Goal: Communication & Community: Answer question/provide support

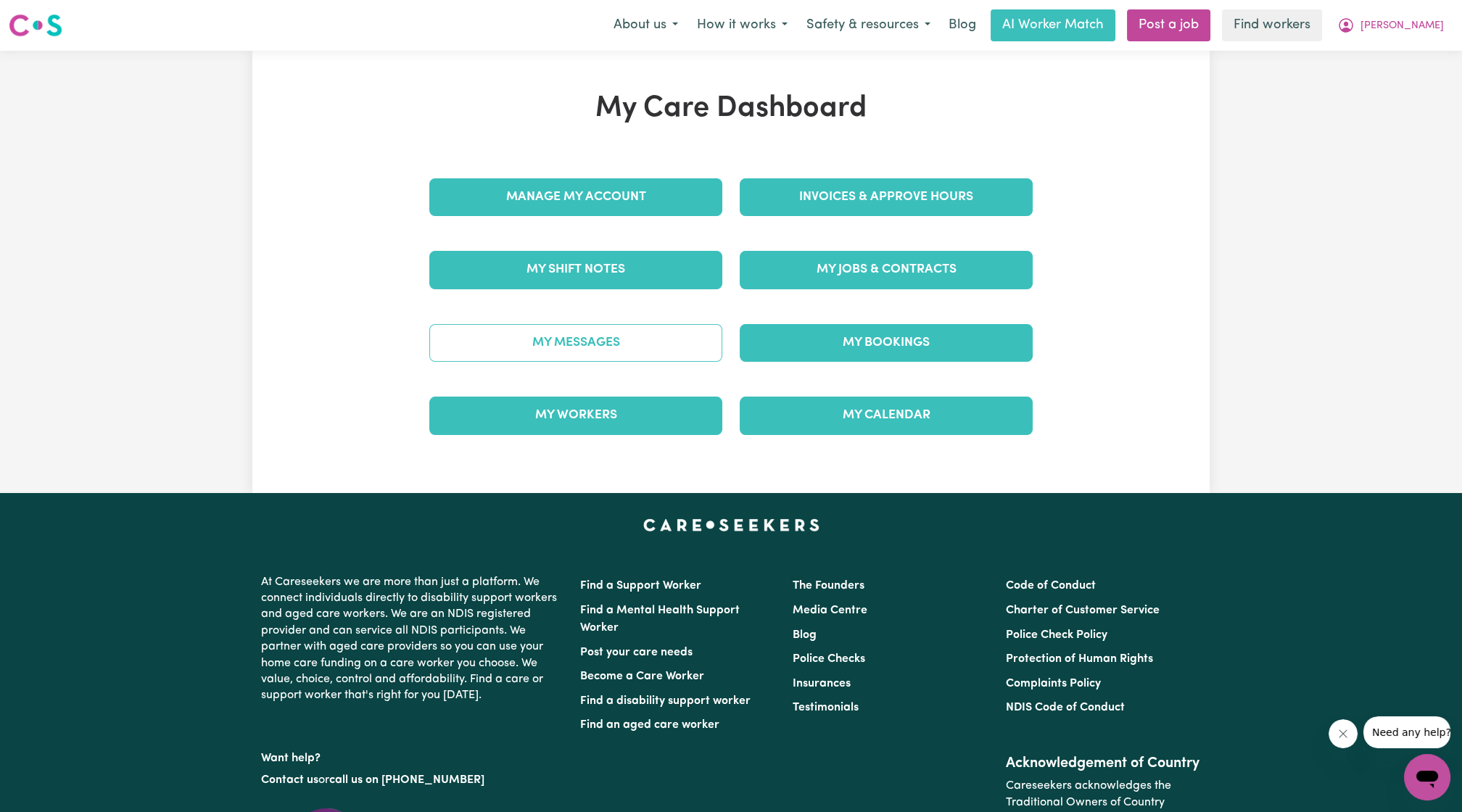
click at [645, 342] on link "My Messages" at bounding box center [575, 343] width 293 height 38
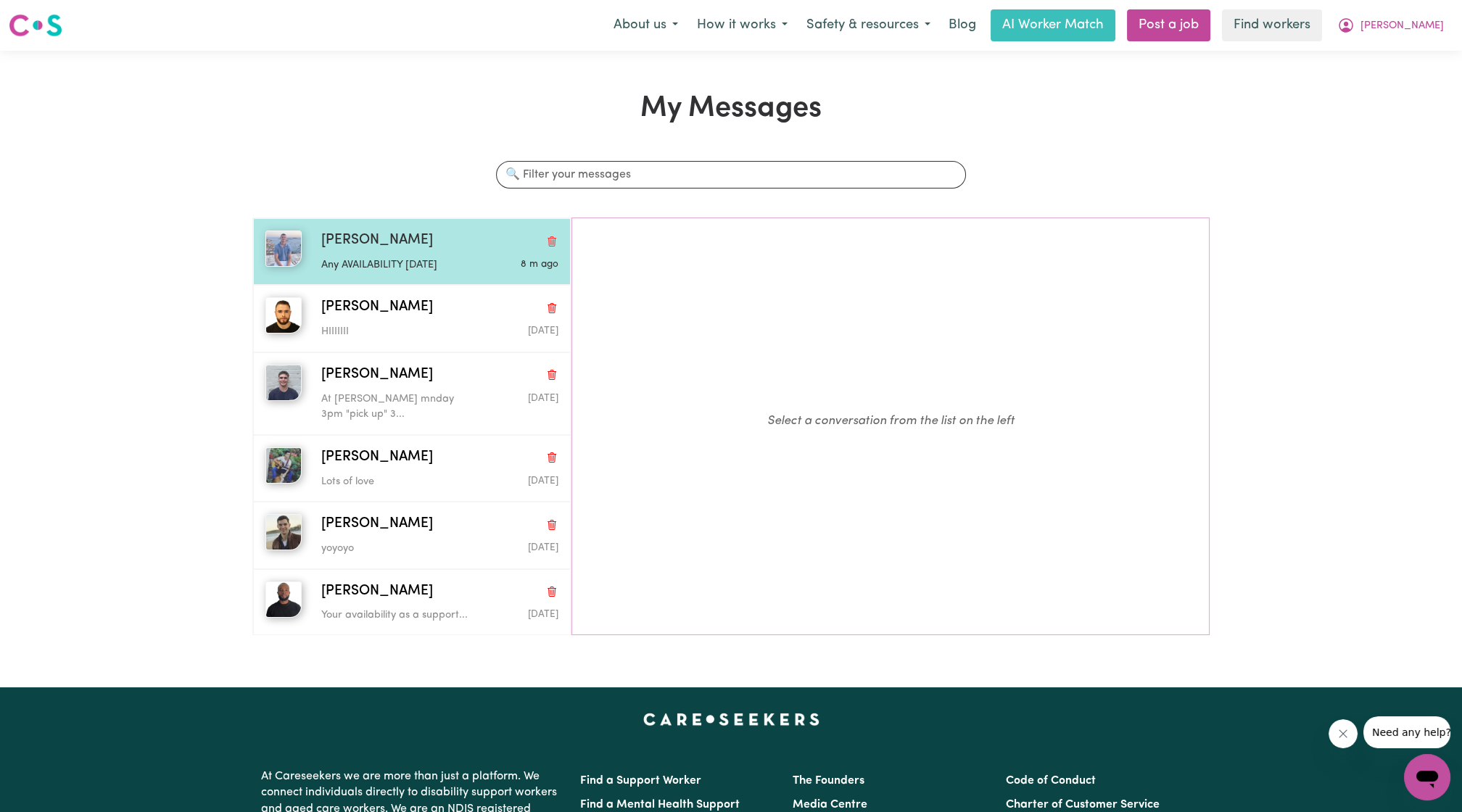
click at [458, 257] on p "Any AVAILABILITY [DATE]" at bounding box center [400, 265] width 158 height 16
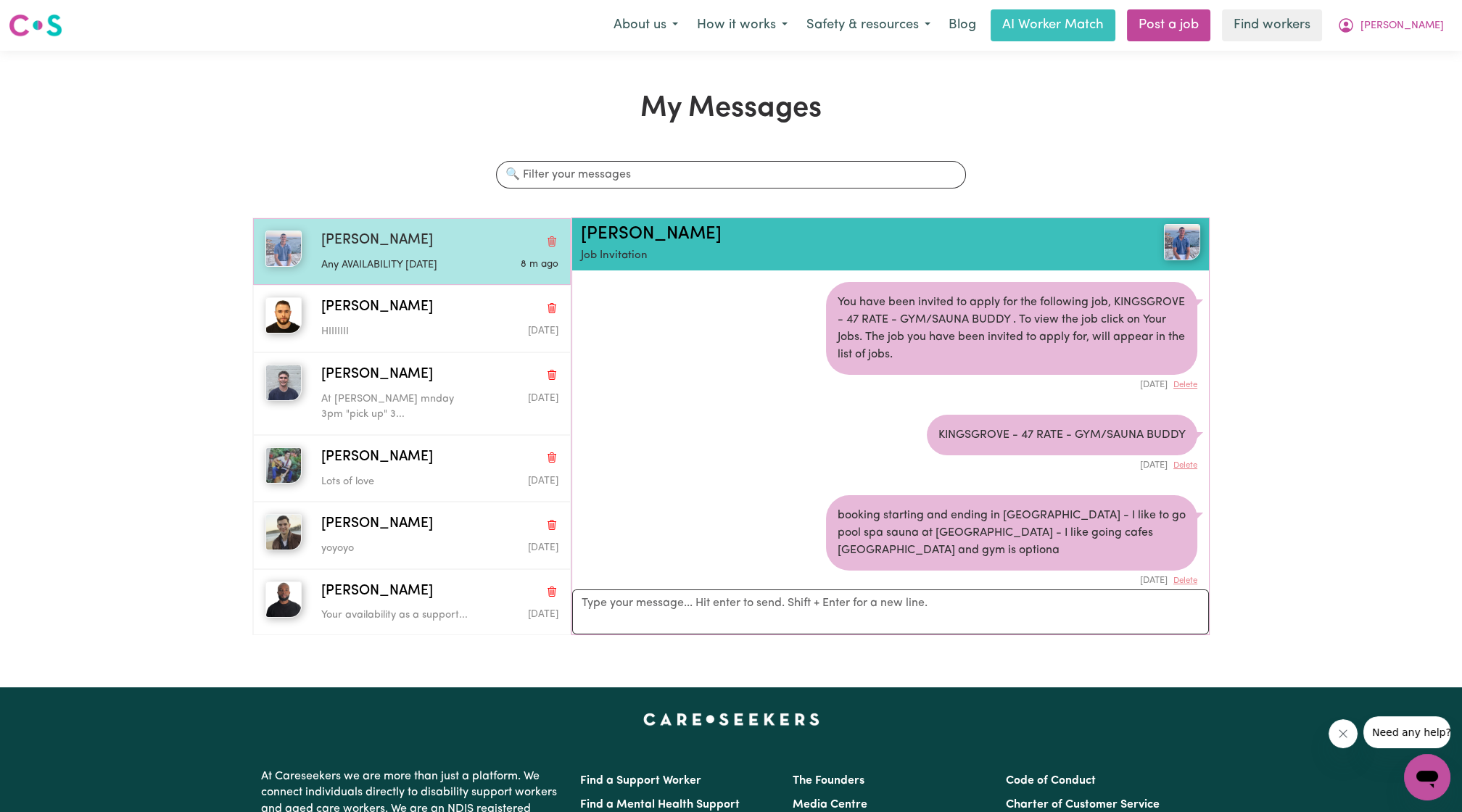
scroll to position [2004, 0]
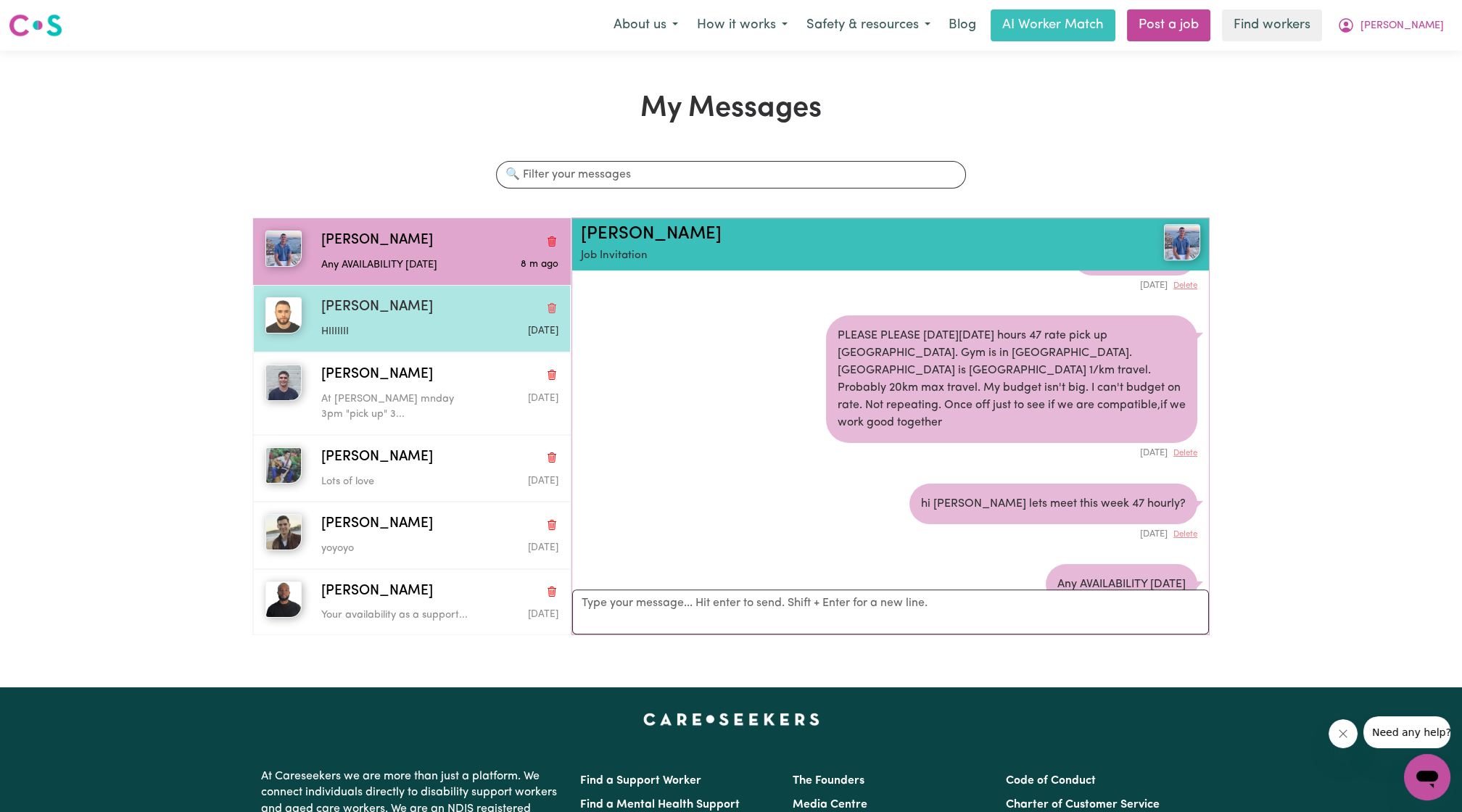
click at [439, 337] on p "HIIIIIII" at bounding box center [400, 332] width 158 height 16
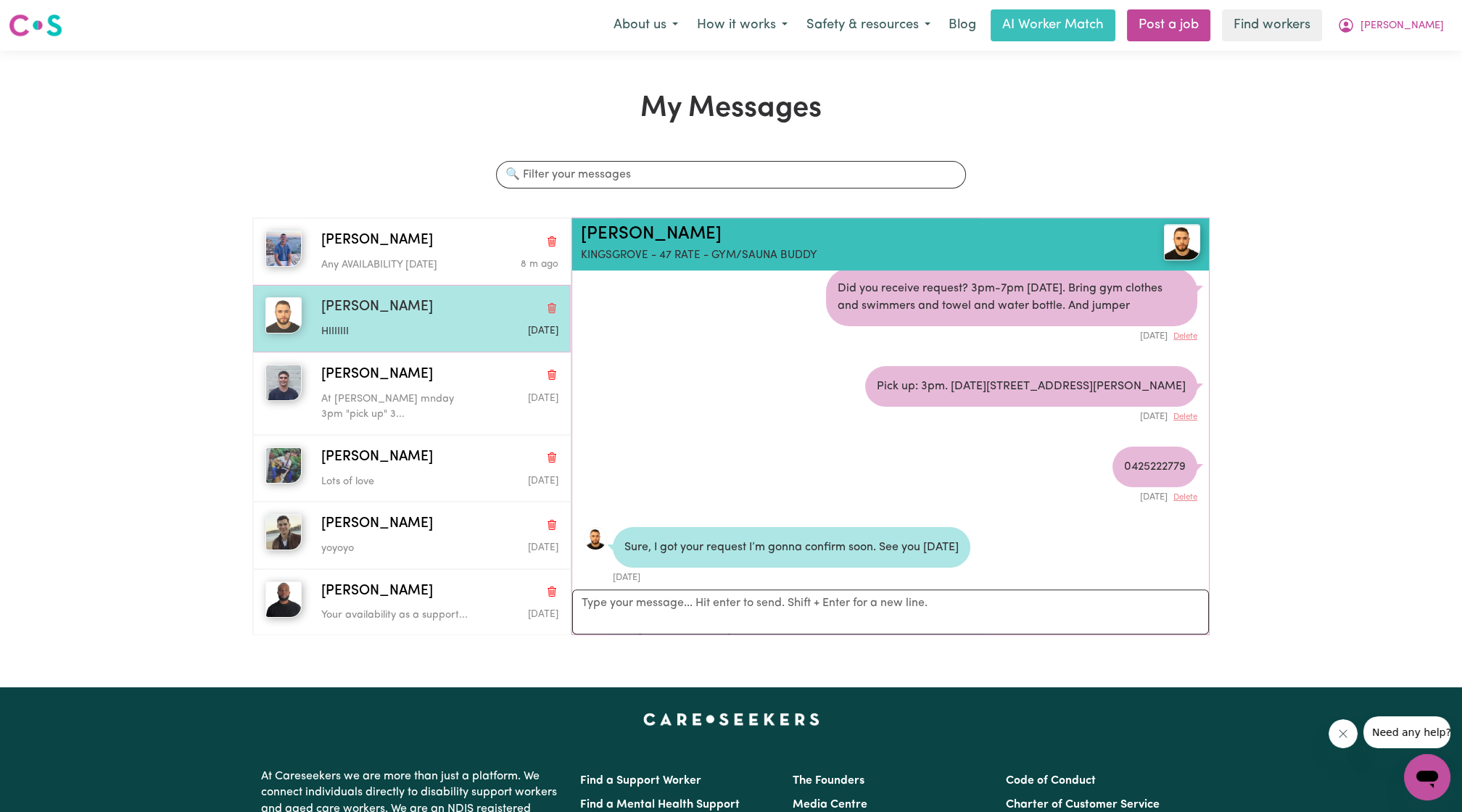
scroll to position [2688, 0]
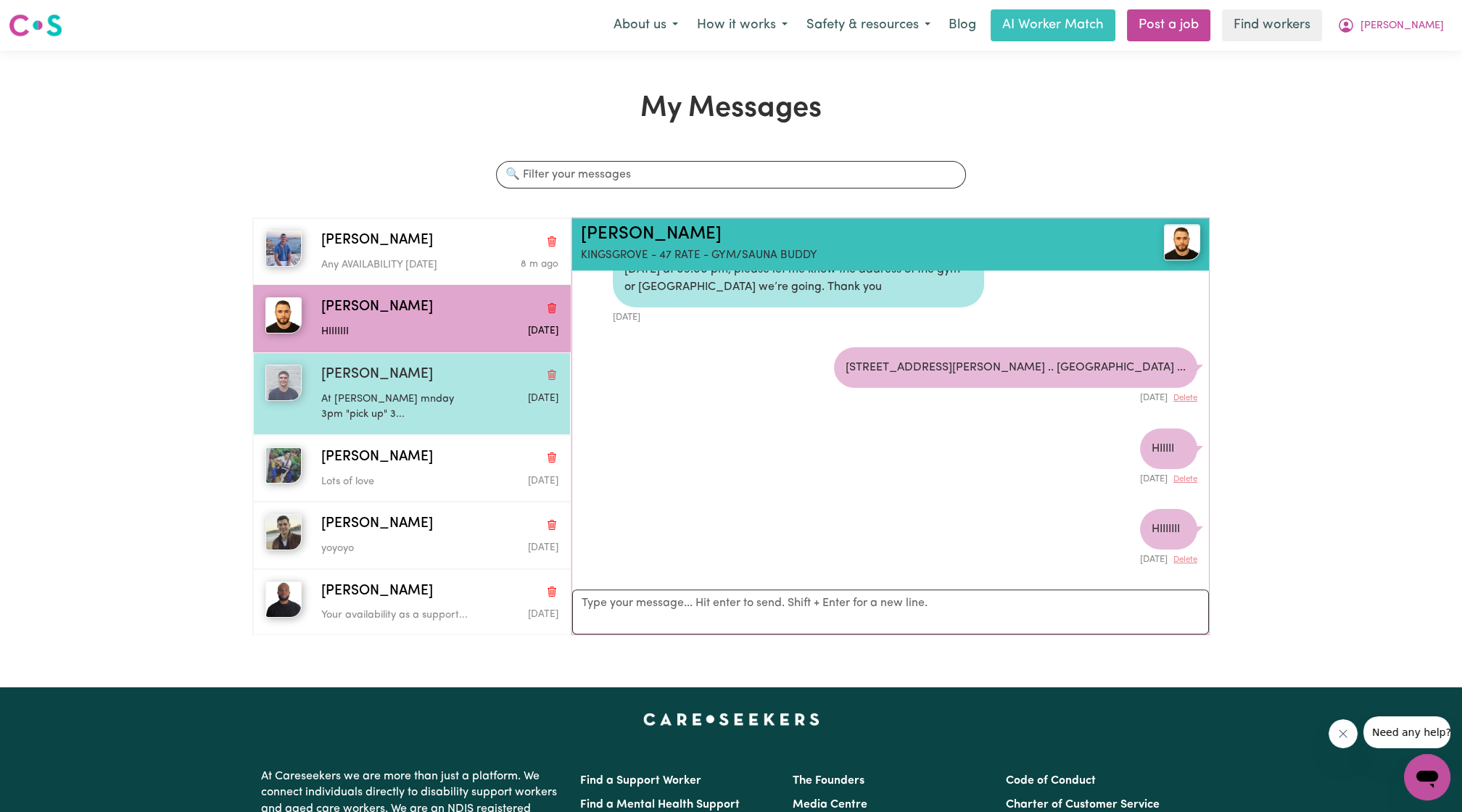
click at [412, 376] on div "[PERSON_NAME]" at bounding box center [439, 375] width 237 height 21
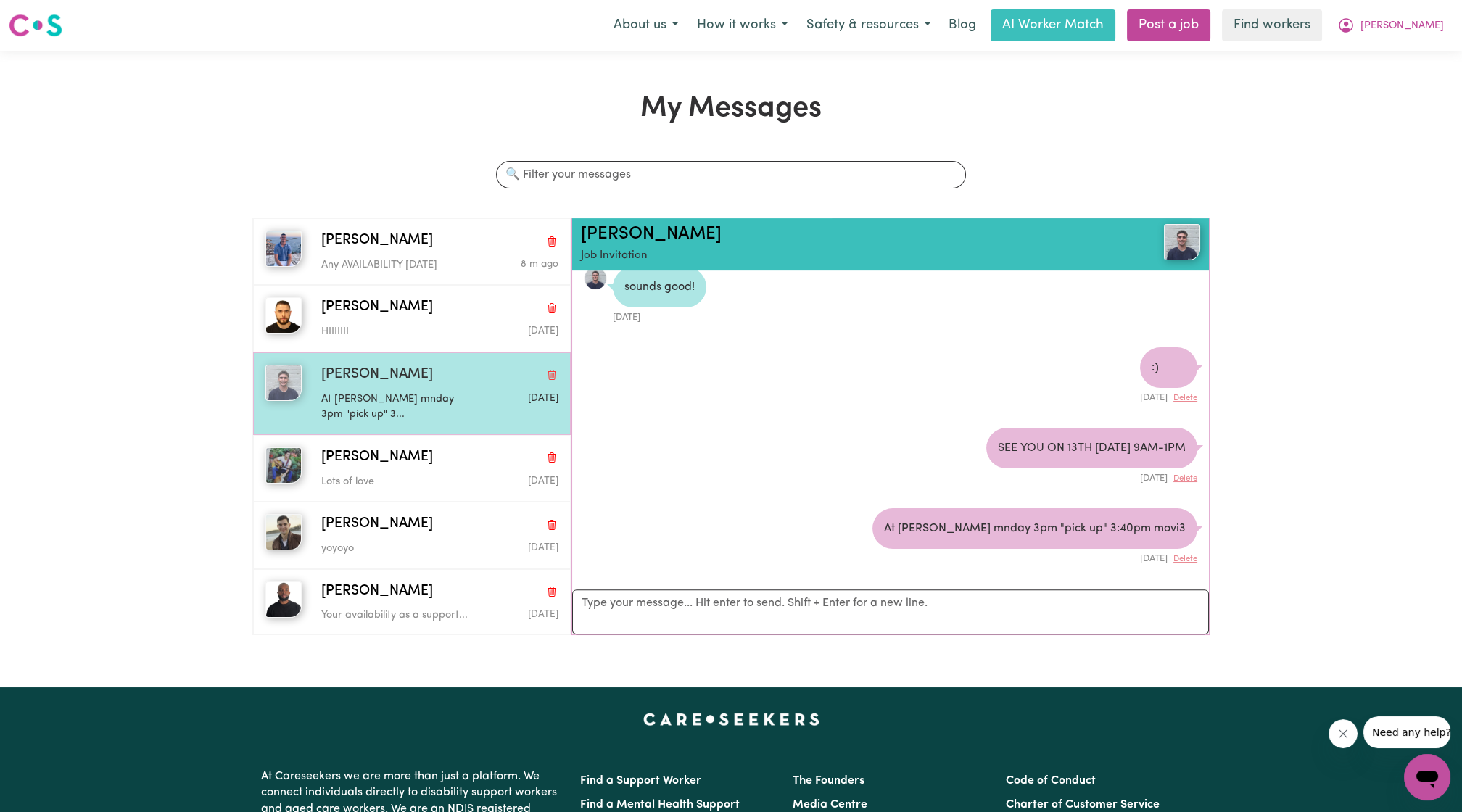
scroll to position [1242, 0]
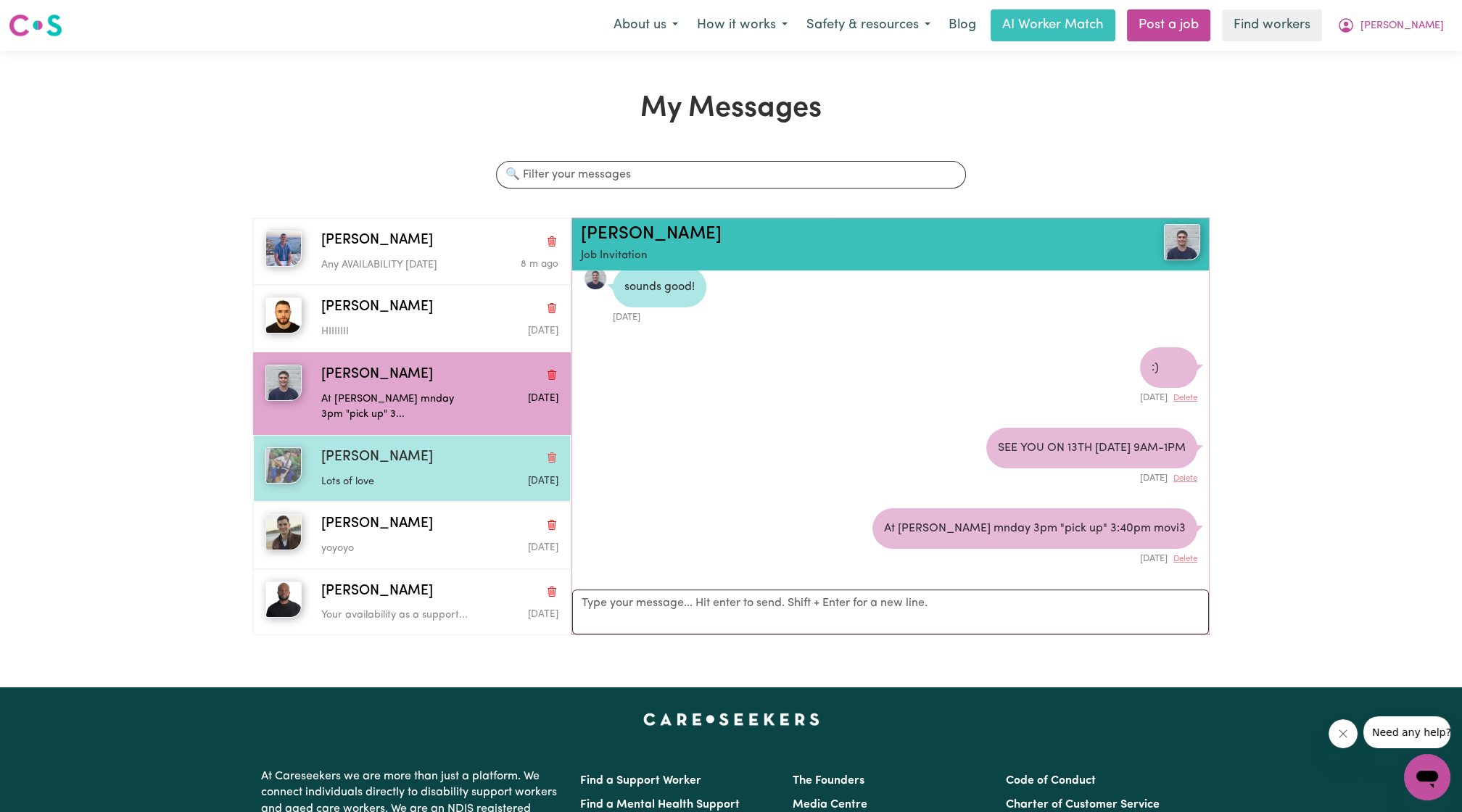
click at [393, 450] on div "[PERSON_NAME]" at bounding box center [439, 457] width 237 height 21
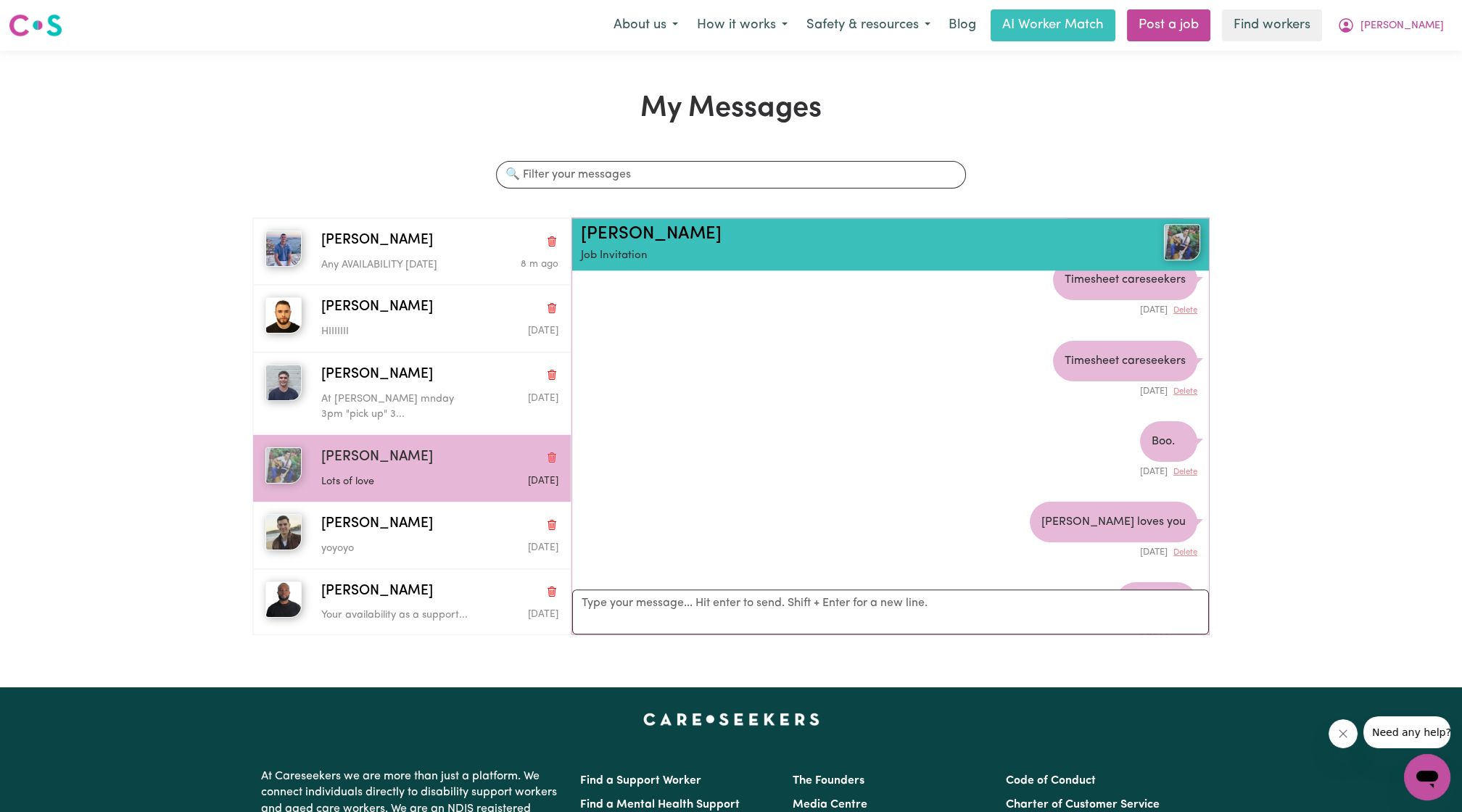
scroll to position [242, 0]
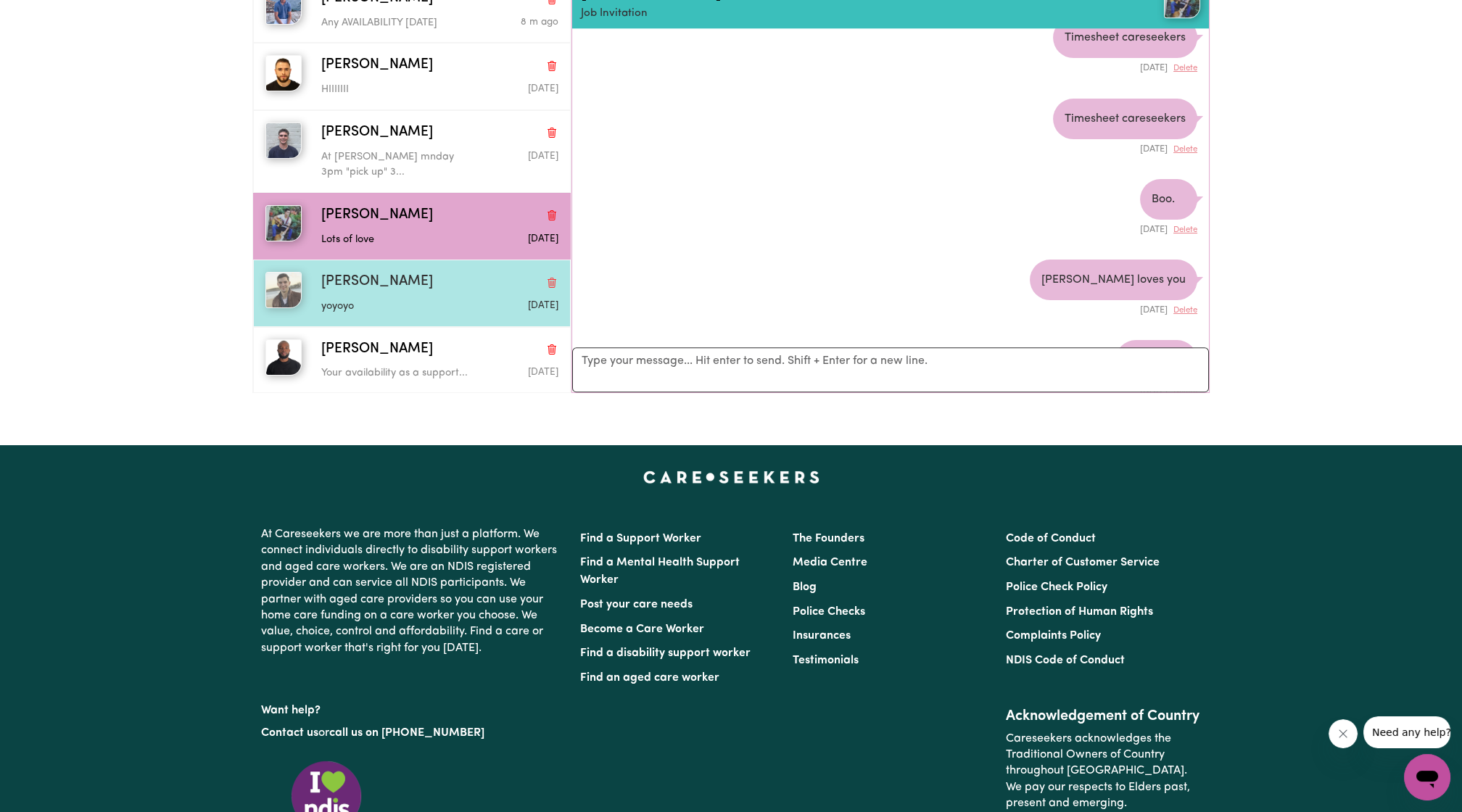
click at [407, 281] on div "[PERSON_NAME]" at bounding box center [439, 282] width 237 height 21
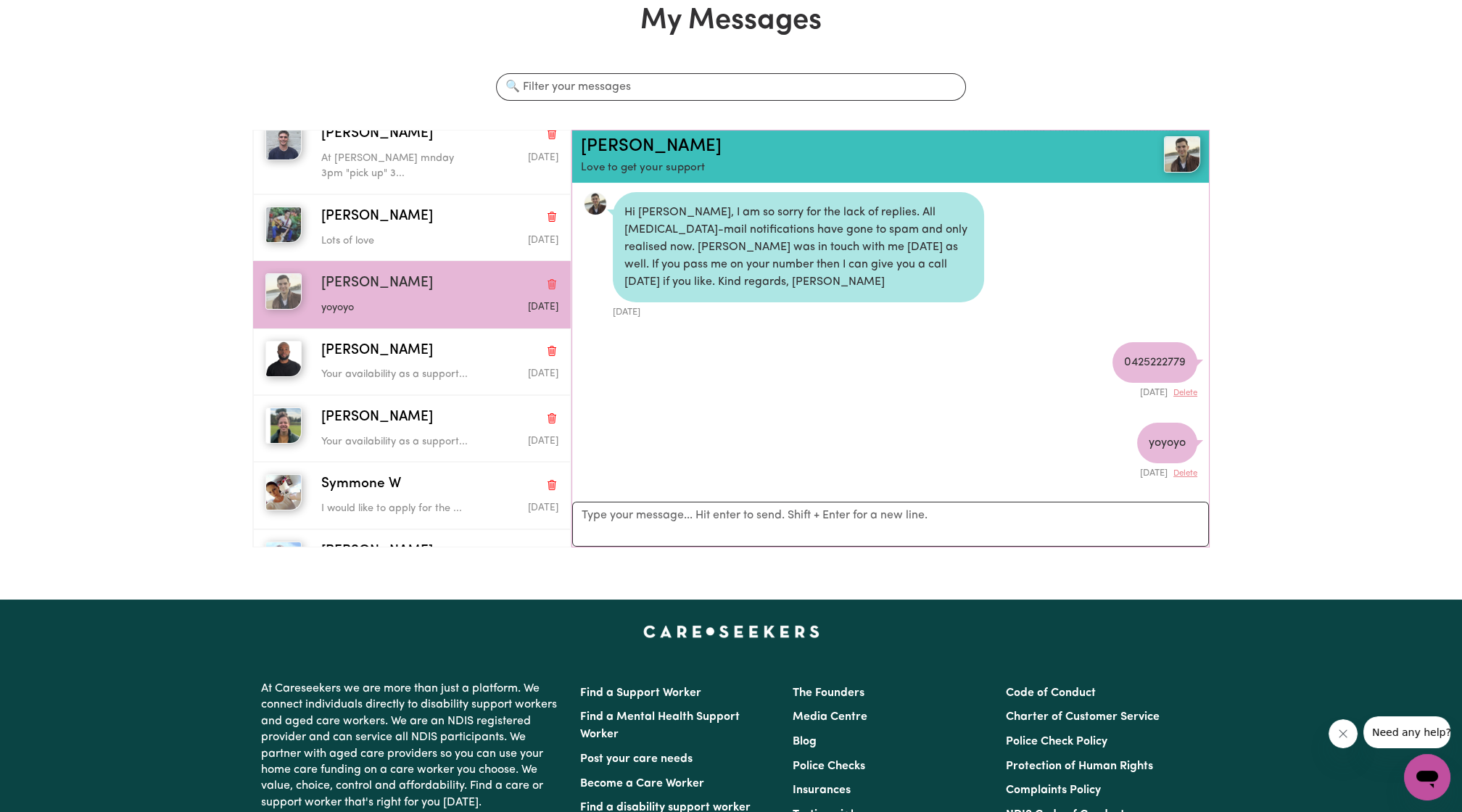
scroll to position [169, 0]
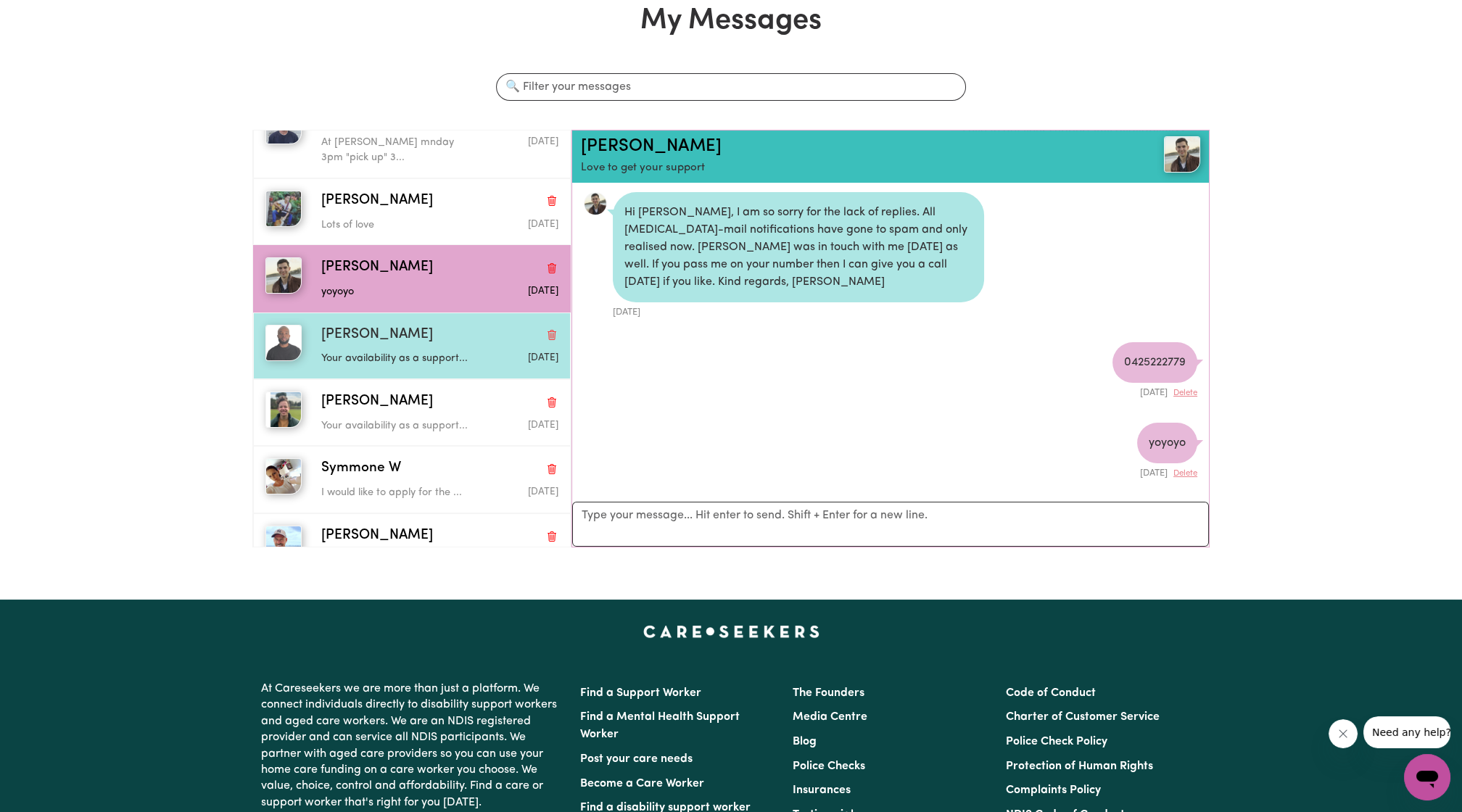
click at [396, 356] on p "Your availability as a support..." at bounding box center [400, 359] width 158 height 16
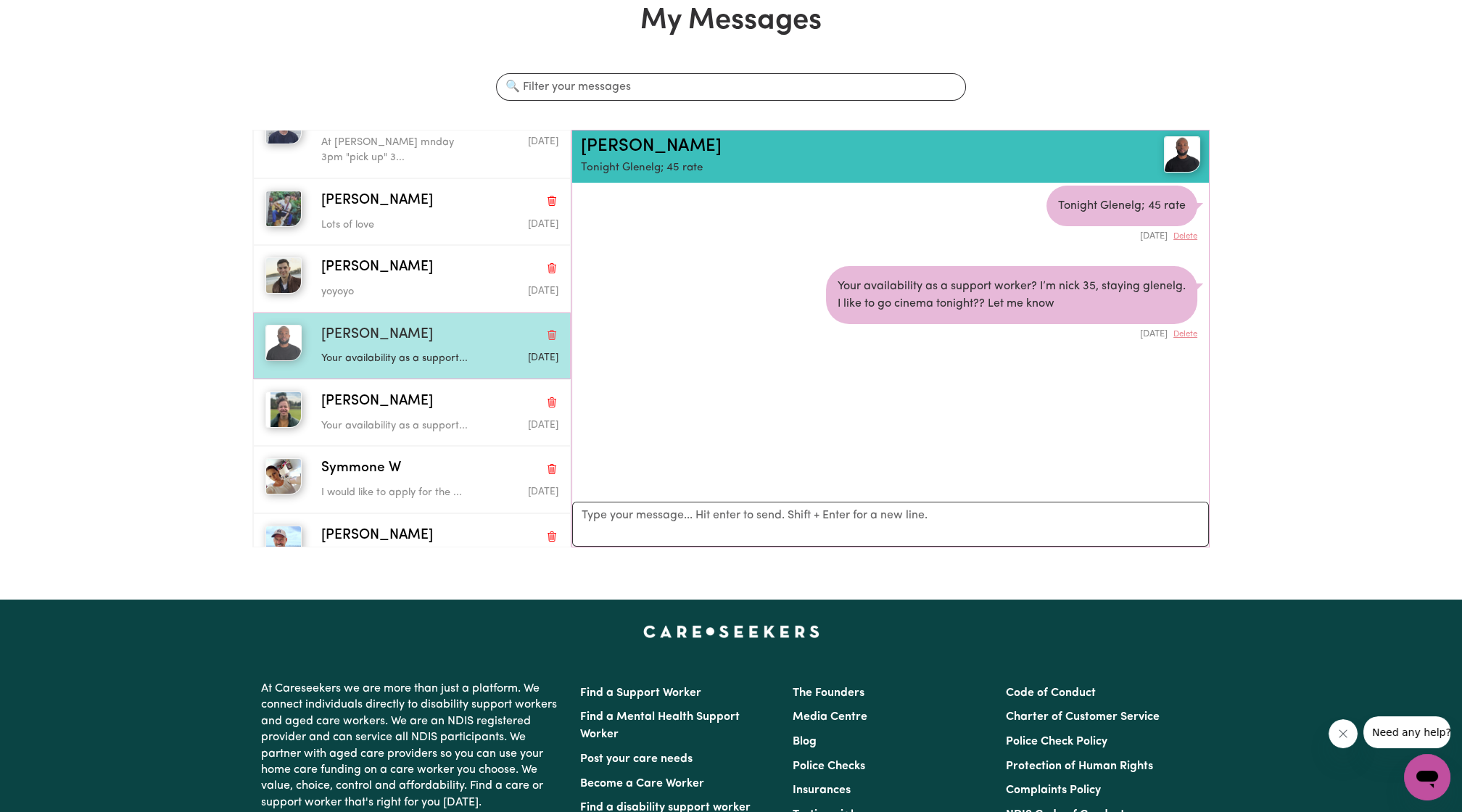
scroll to position [7, 0]
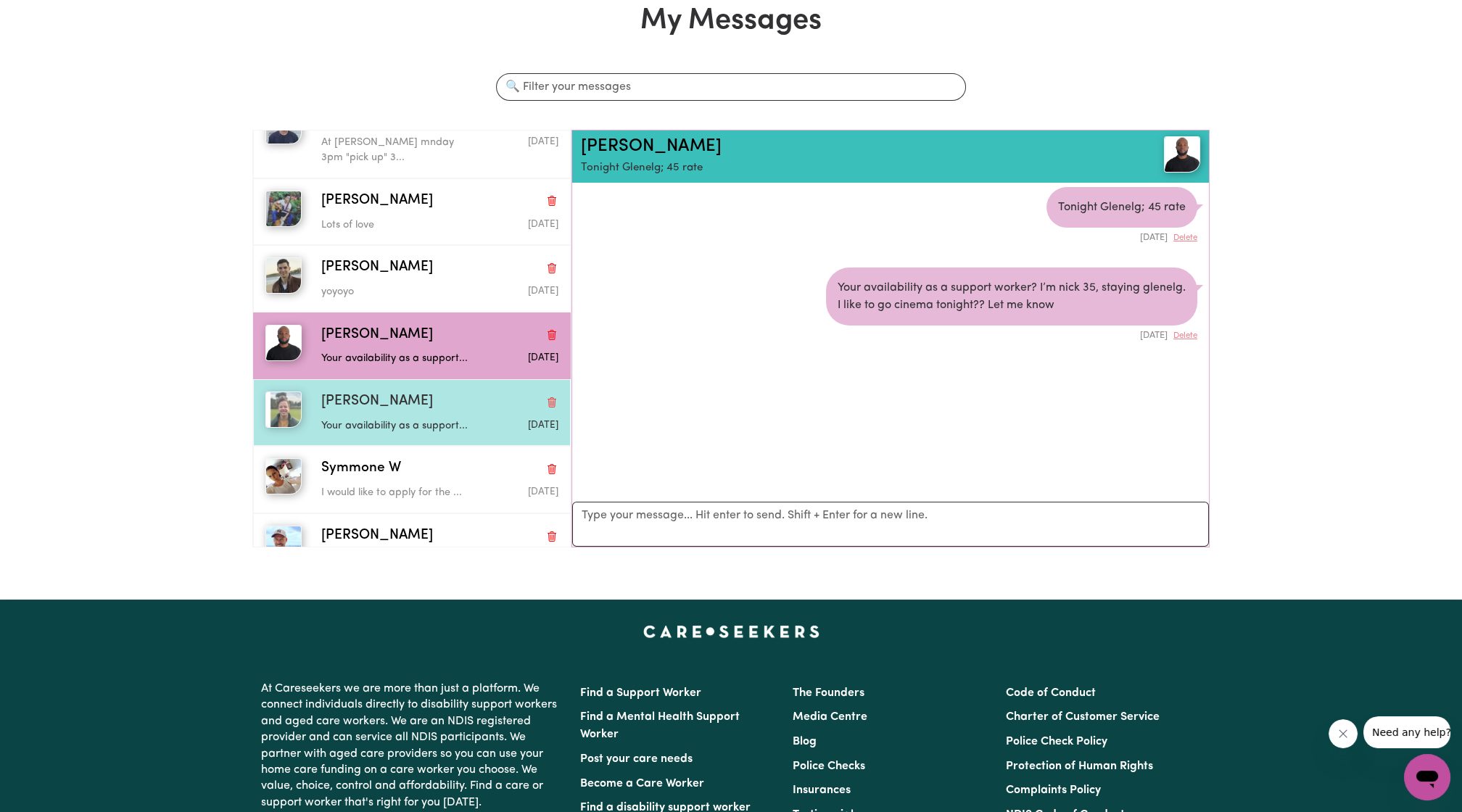
click at [375, 380] on div "[PERSON_NAME] M Your availability as a support... [DATE]" at bounding box center [412, 412] width 317 height 66
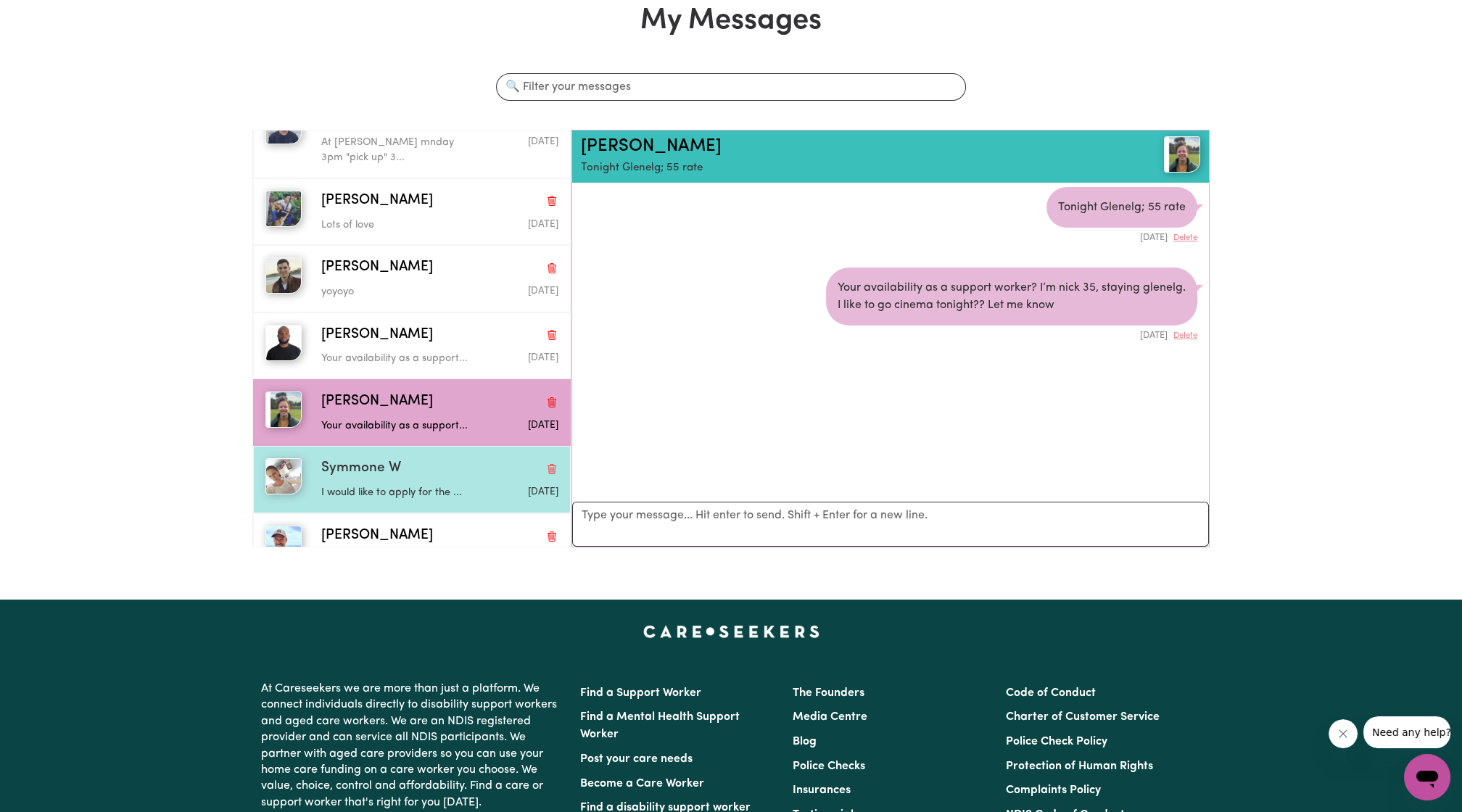
click at [405, 462] on div "Symmone W" at bounding box center [439, 468] width 237 height 21
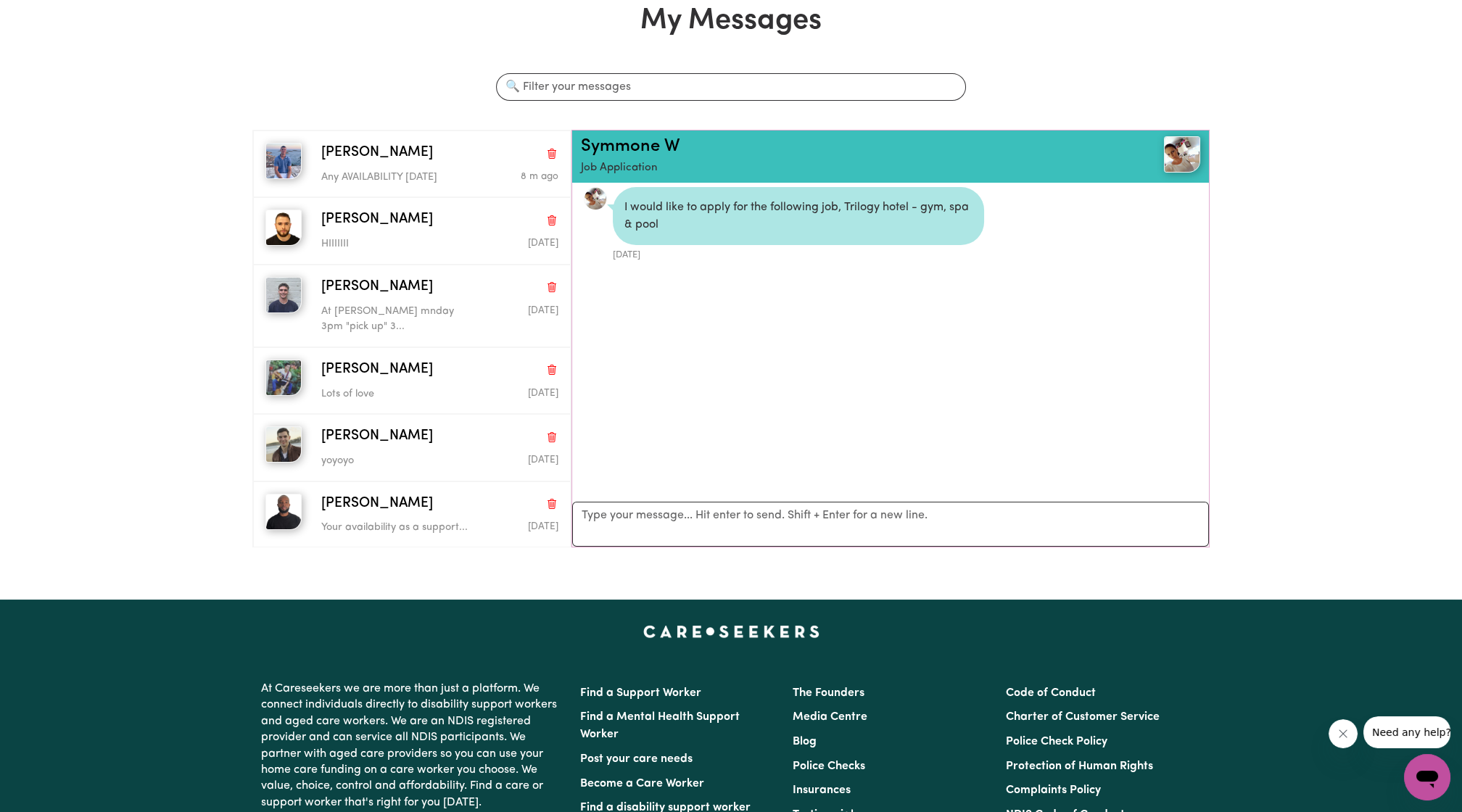
scroll to position [0, 0]
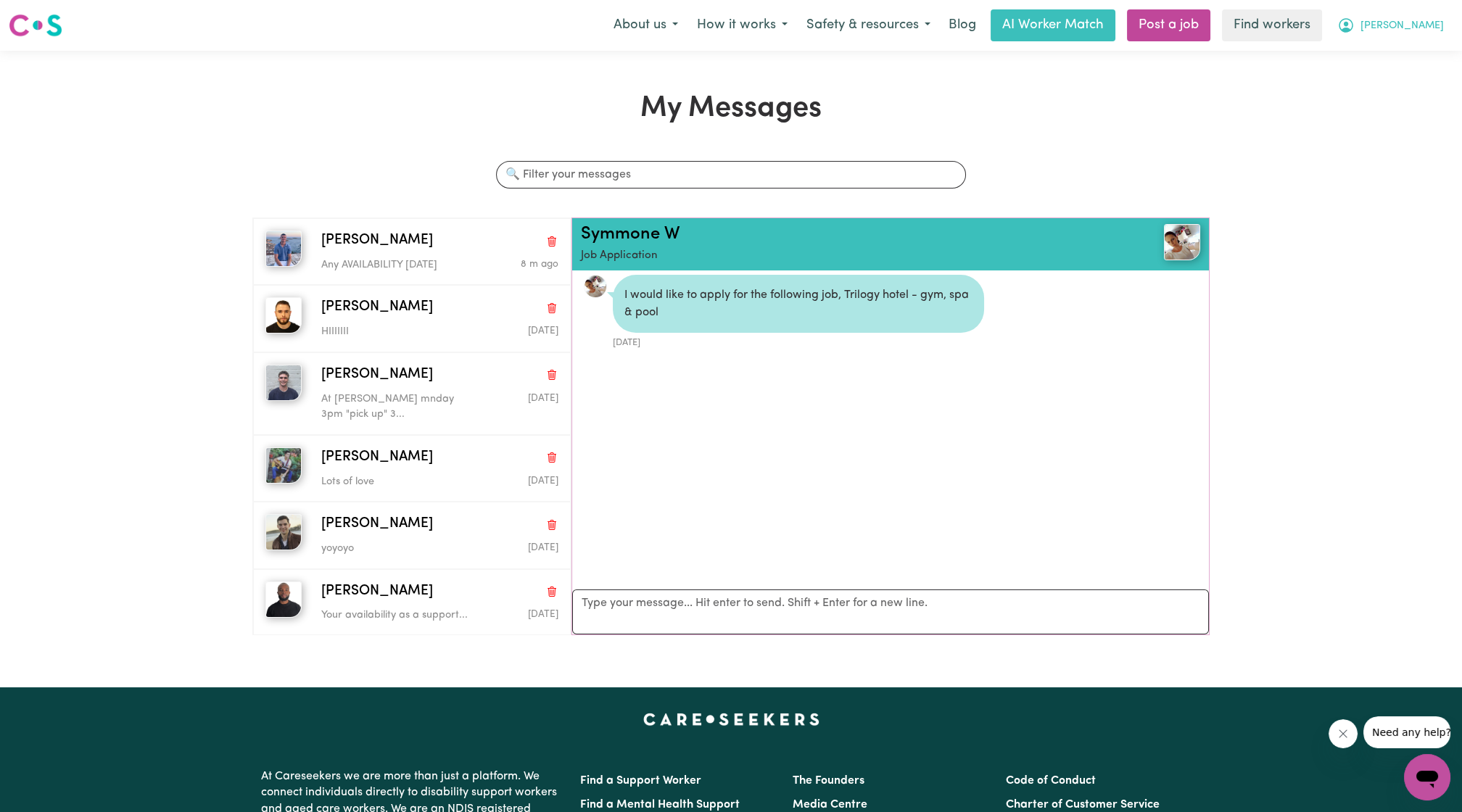
click at [1421, 34] on span "[PERSON_NAME]" at bounding box center [1403, 26] width 84 height 16
click at [1388, 74] on link "Logout" at bounding box center [1396, 83] width 115 height 27
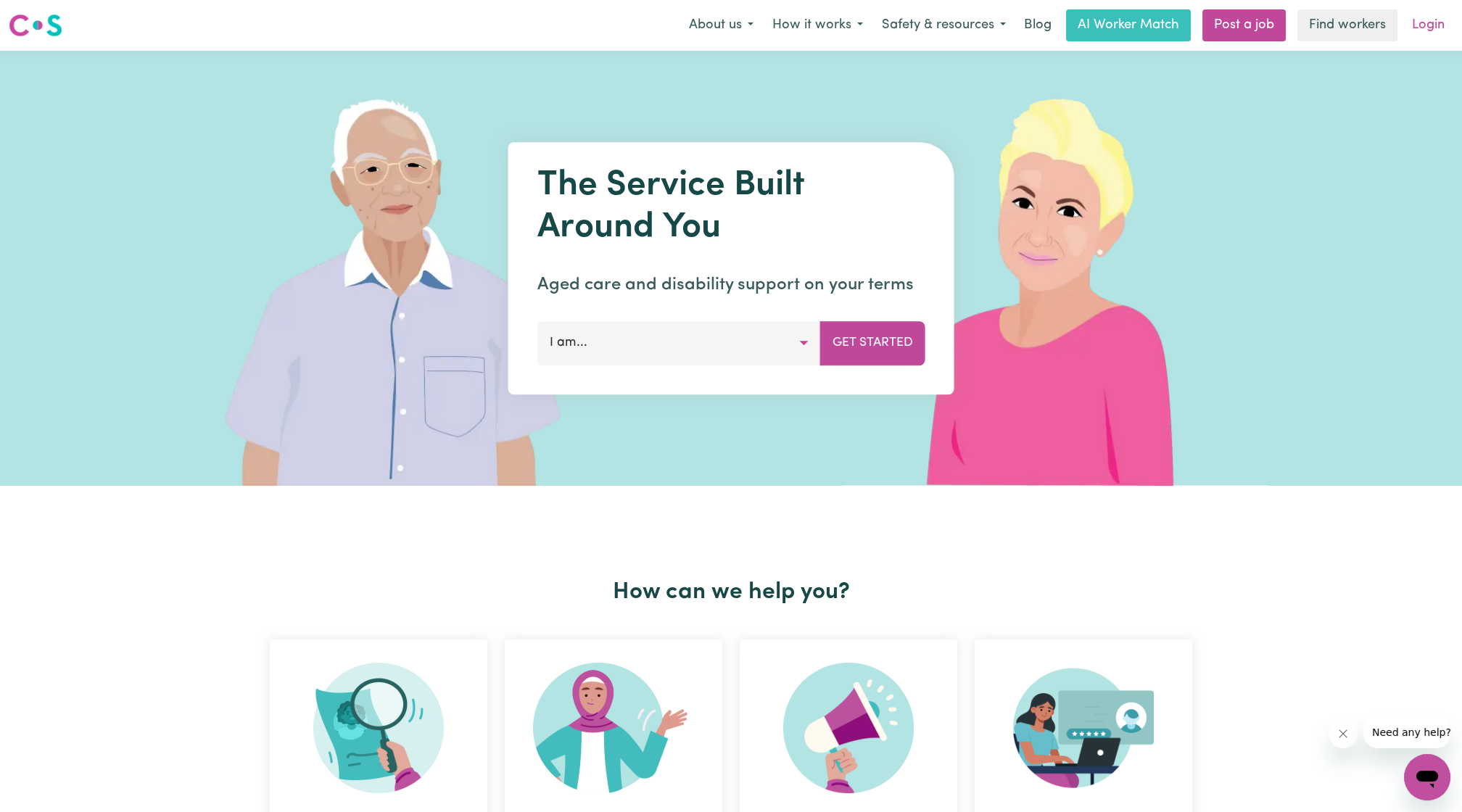
click at [1421, 30] on link "Login" at bounding box center [1428, 25] width 50 height 32
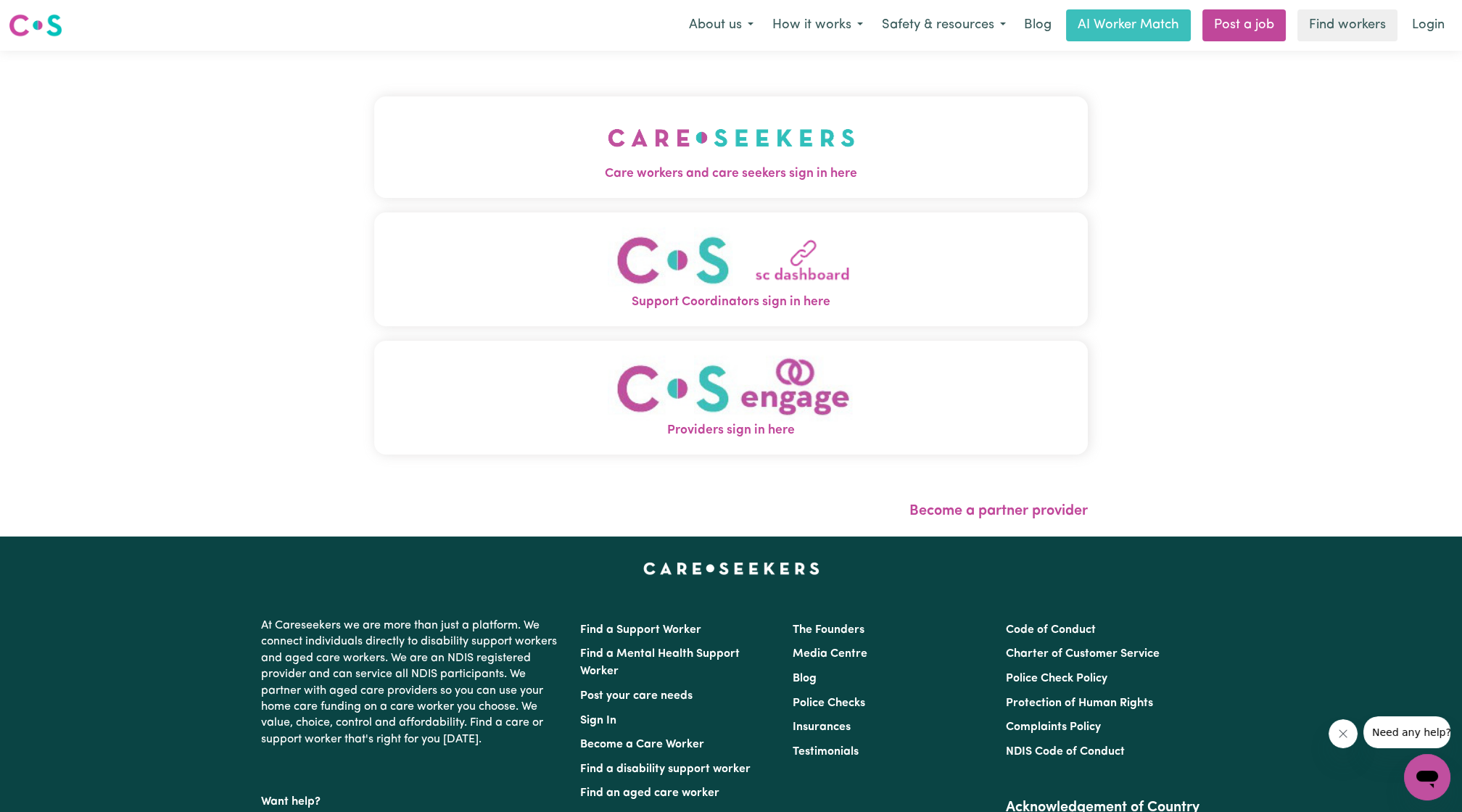
click at [720, 156] on img "Care workers and care seekers sign in here" at bounding box center [731, 138] width 247 height 54
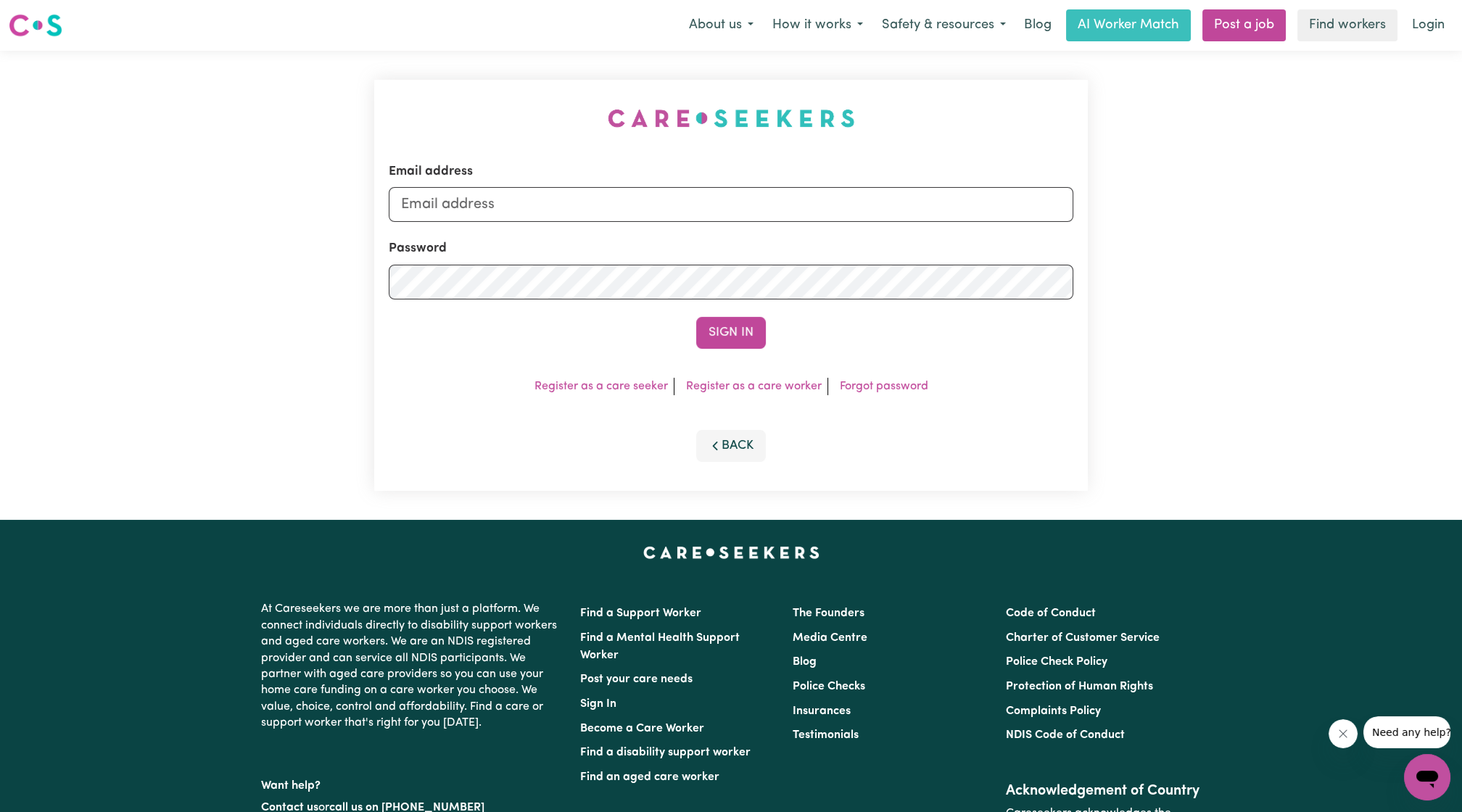
click at [693, 226] on form "Email address Password Sign In" at bounding box center [731, 256] width 685 height 186
click at [682, 209] on input "Email address" at bounding box center [731, 204] width 685 height 35
drag, startPoint x: 476, startPoint y: 203, endPoint x: 896, endPoint y: 249, distance: 422.5
click at [896, 249] on form "Email address [EMAIL_ADDRESS][PERSON_NAME][DOMAIN_NAME] Password Sign In" at bounding box center [731, 256] width 685 height 186
type input "[EMAIL_ADDRESS][DOMAIN_NAME]"
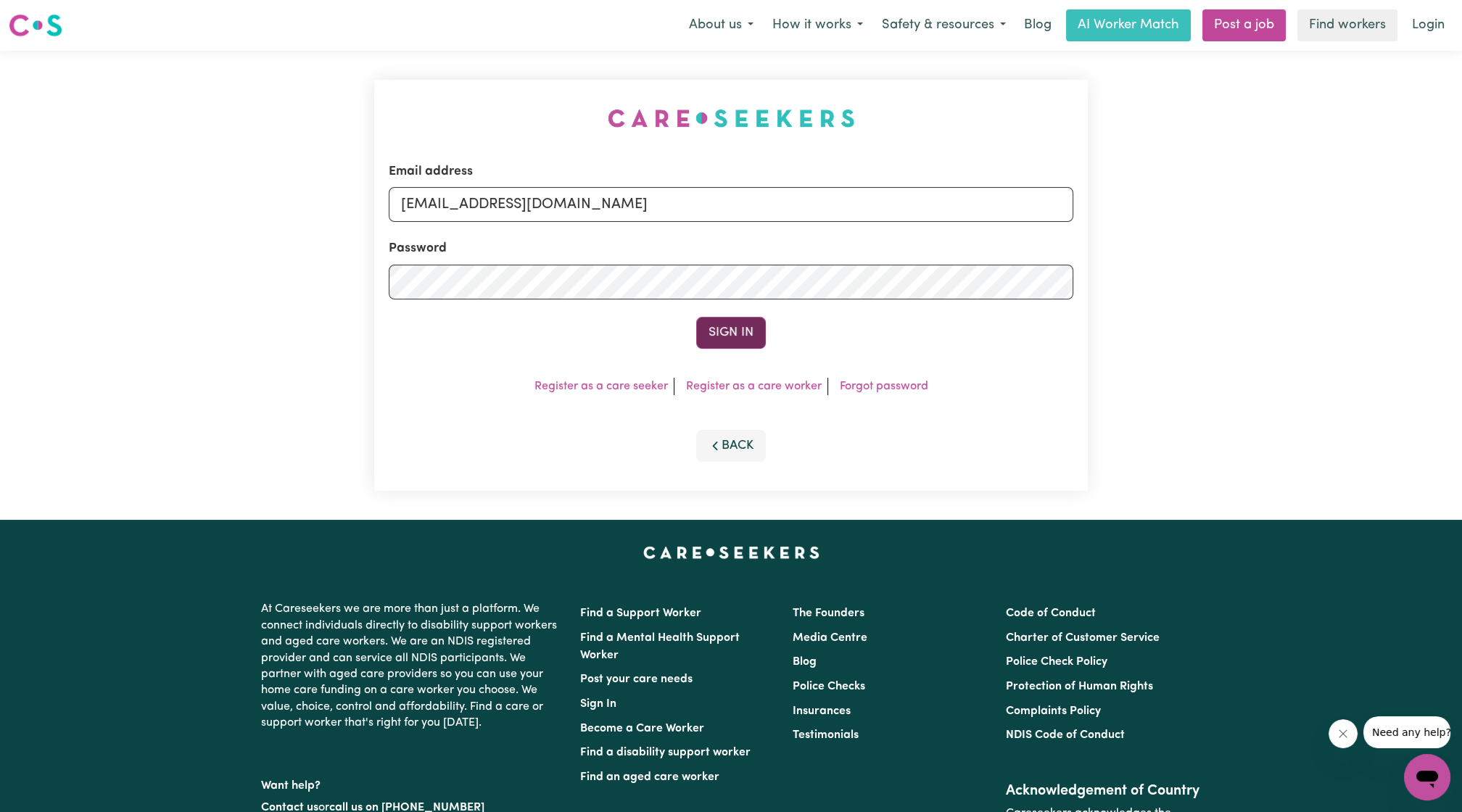
click at [732, 336] on button "Sign In" at bounding box center [731, 332] width 70 height 32
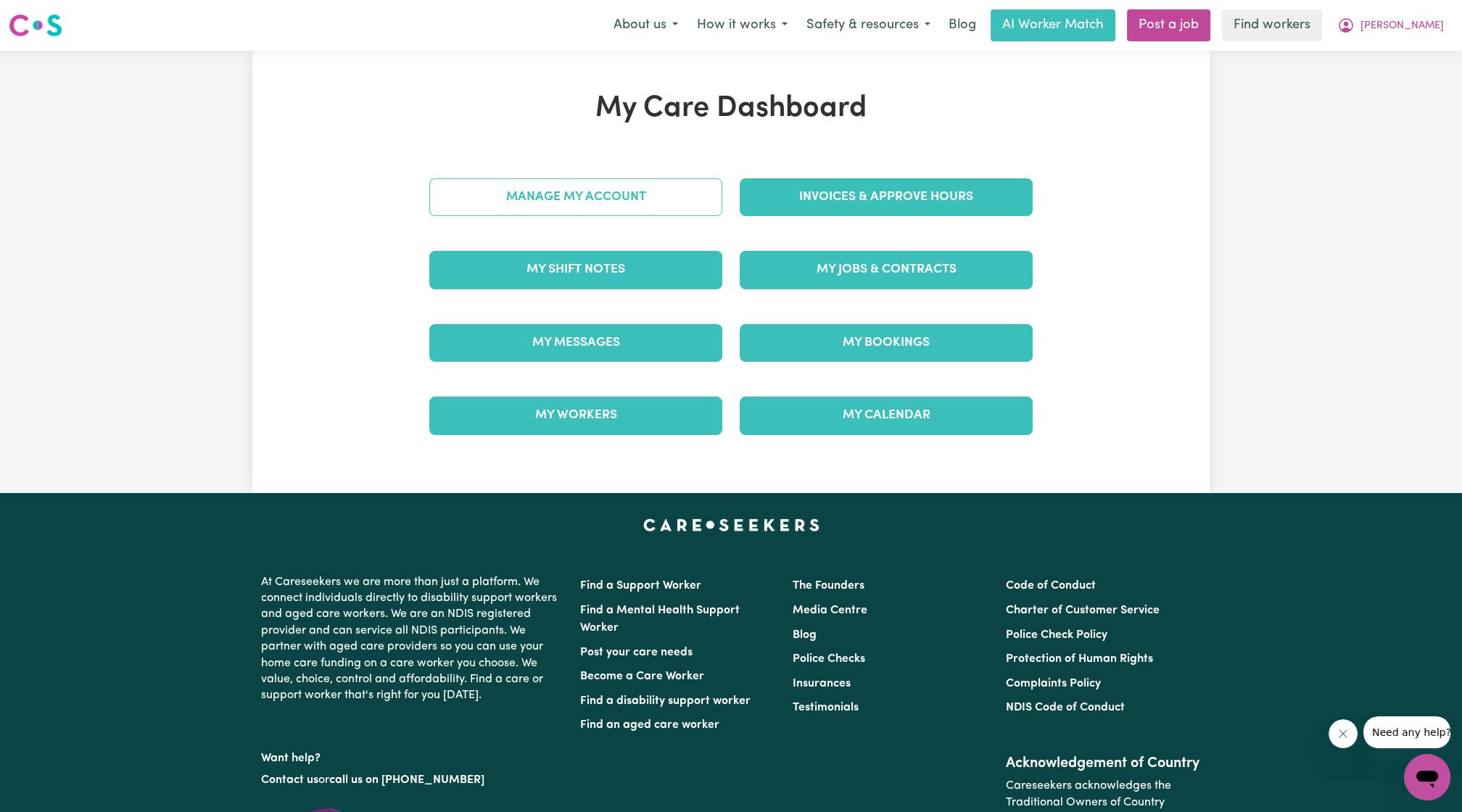
click at [632, 190] on link "Manage My Account" at bounding box center [575, 197] width 293 height 38
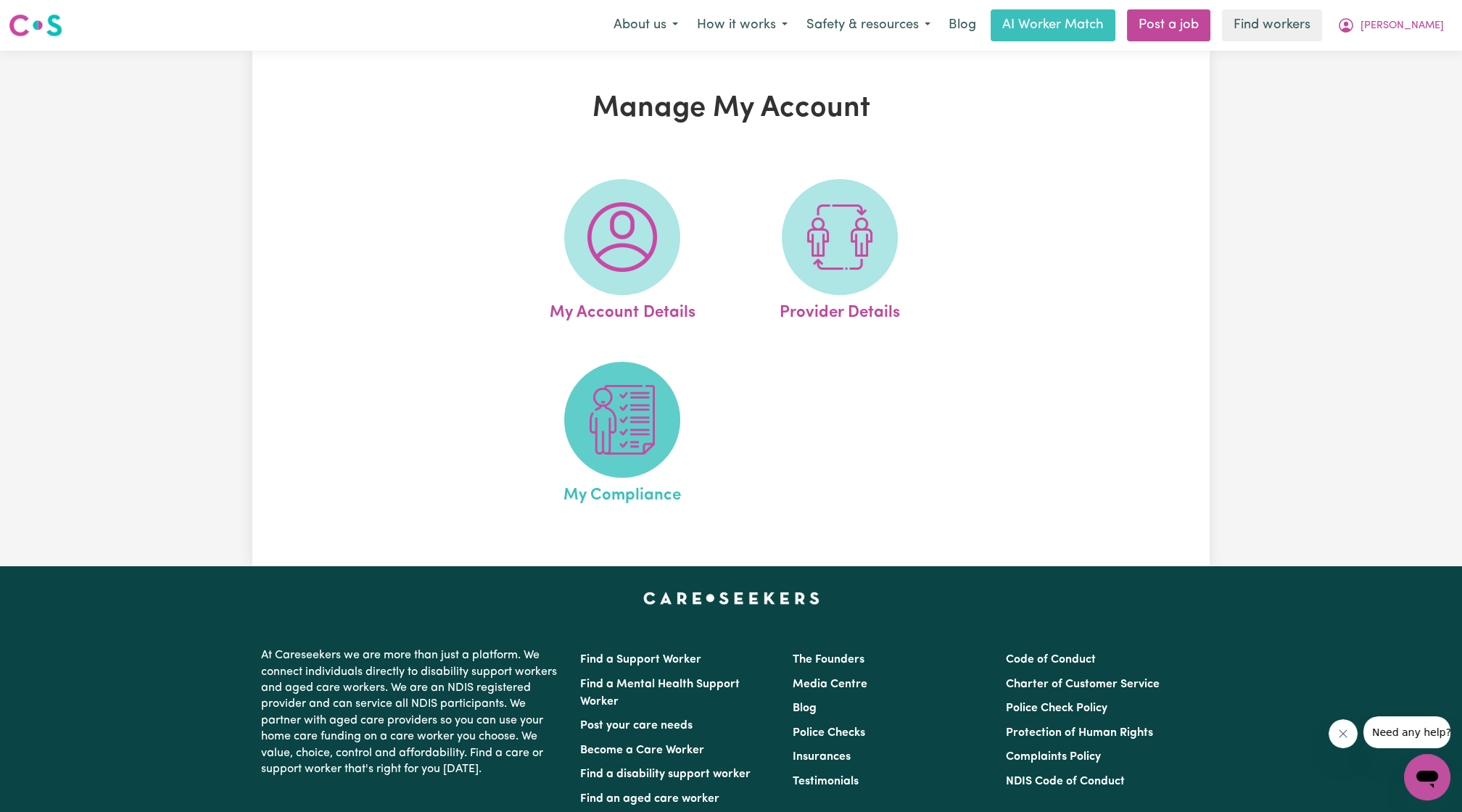
click at [609, 388] on img at bounding box center [622, 420] width 70 height 70
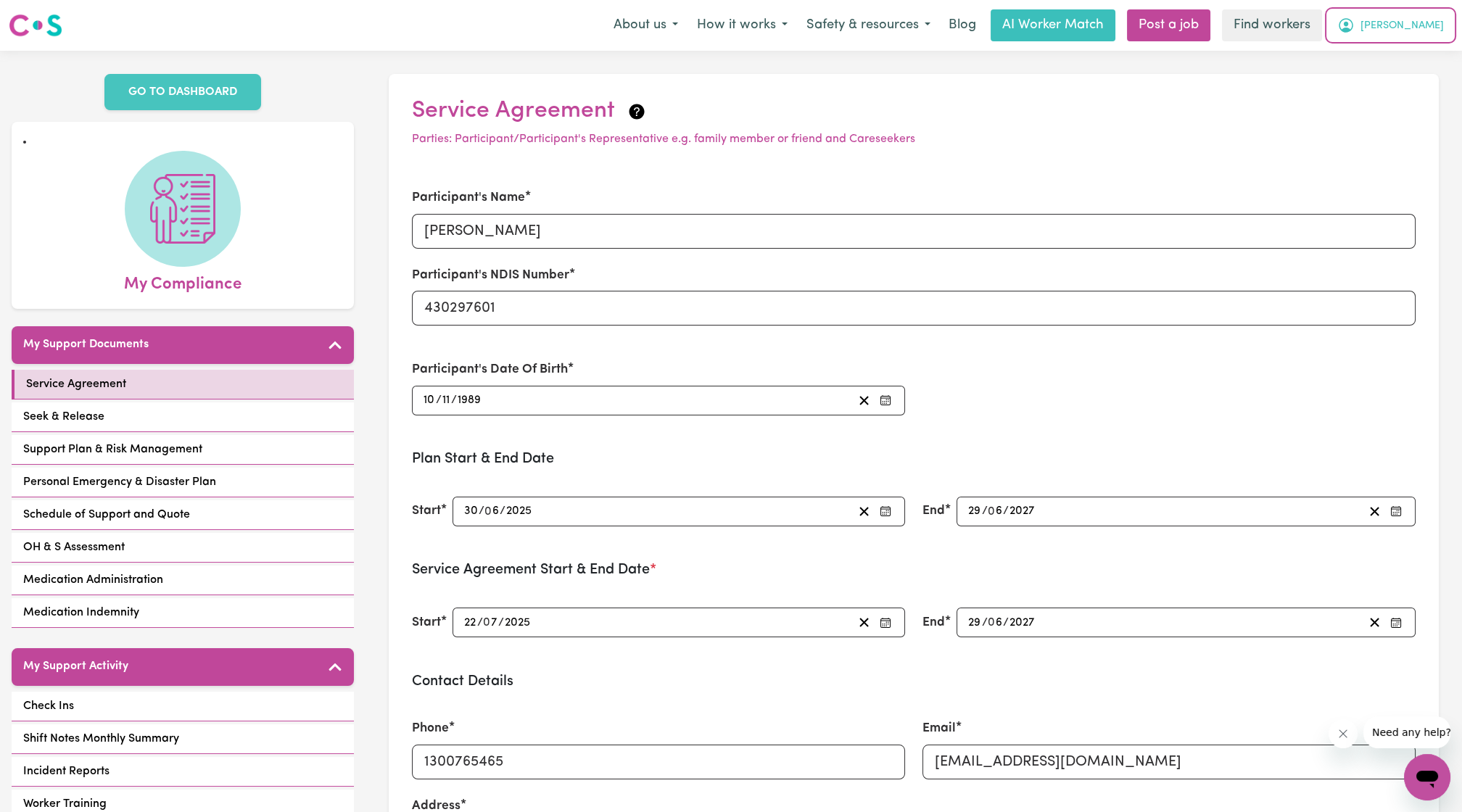
click at [1439, 30] on span "[PERSON_NAME]" at bounding box center [1403, 26] width 84 height 16
click at [1382, 88] on link "Logout" at bounding box center [1396, 83] width 115 height 27
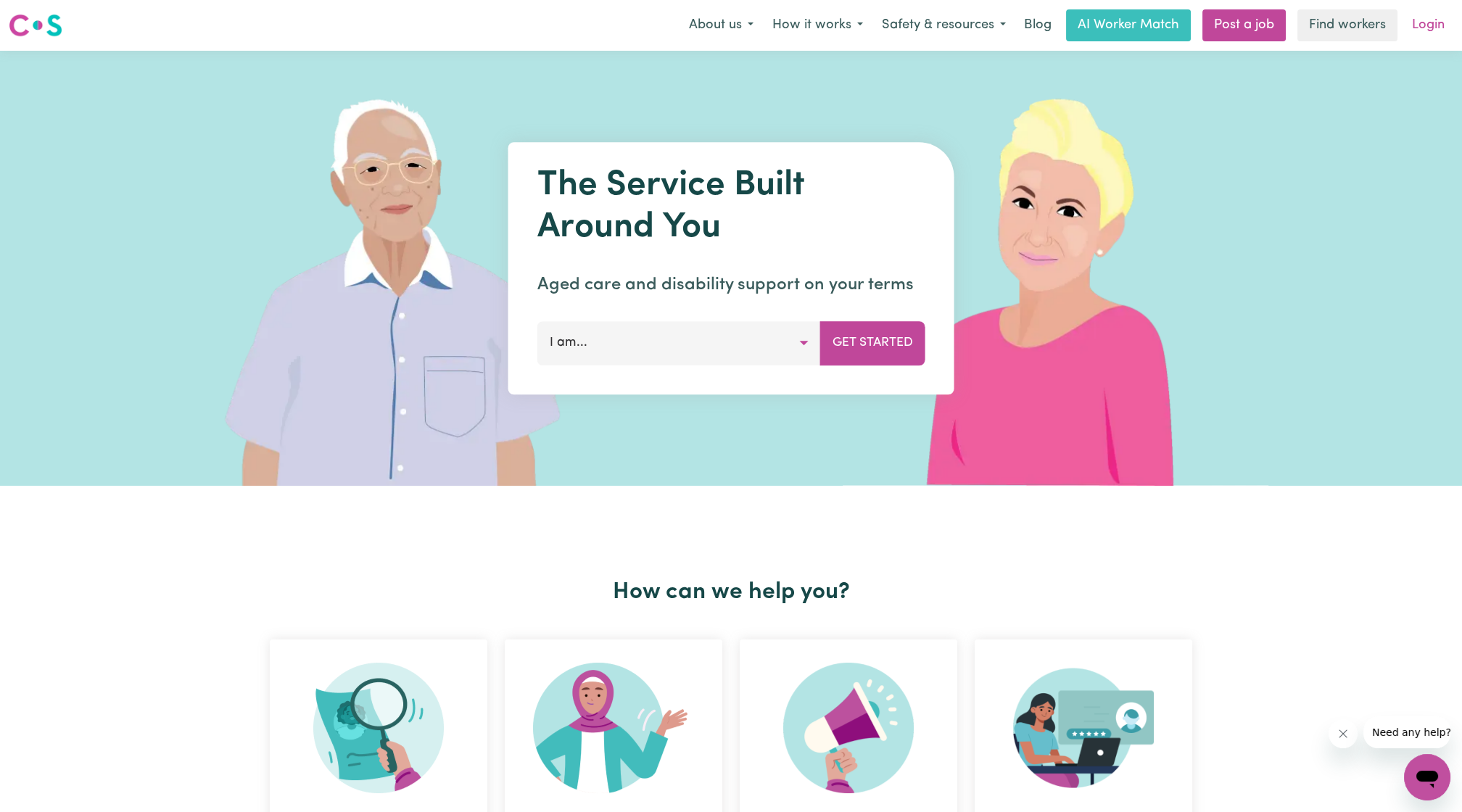
click at [1419, 13] on link "Login" at bounding box center [1428, 25] width 50 height 32
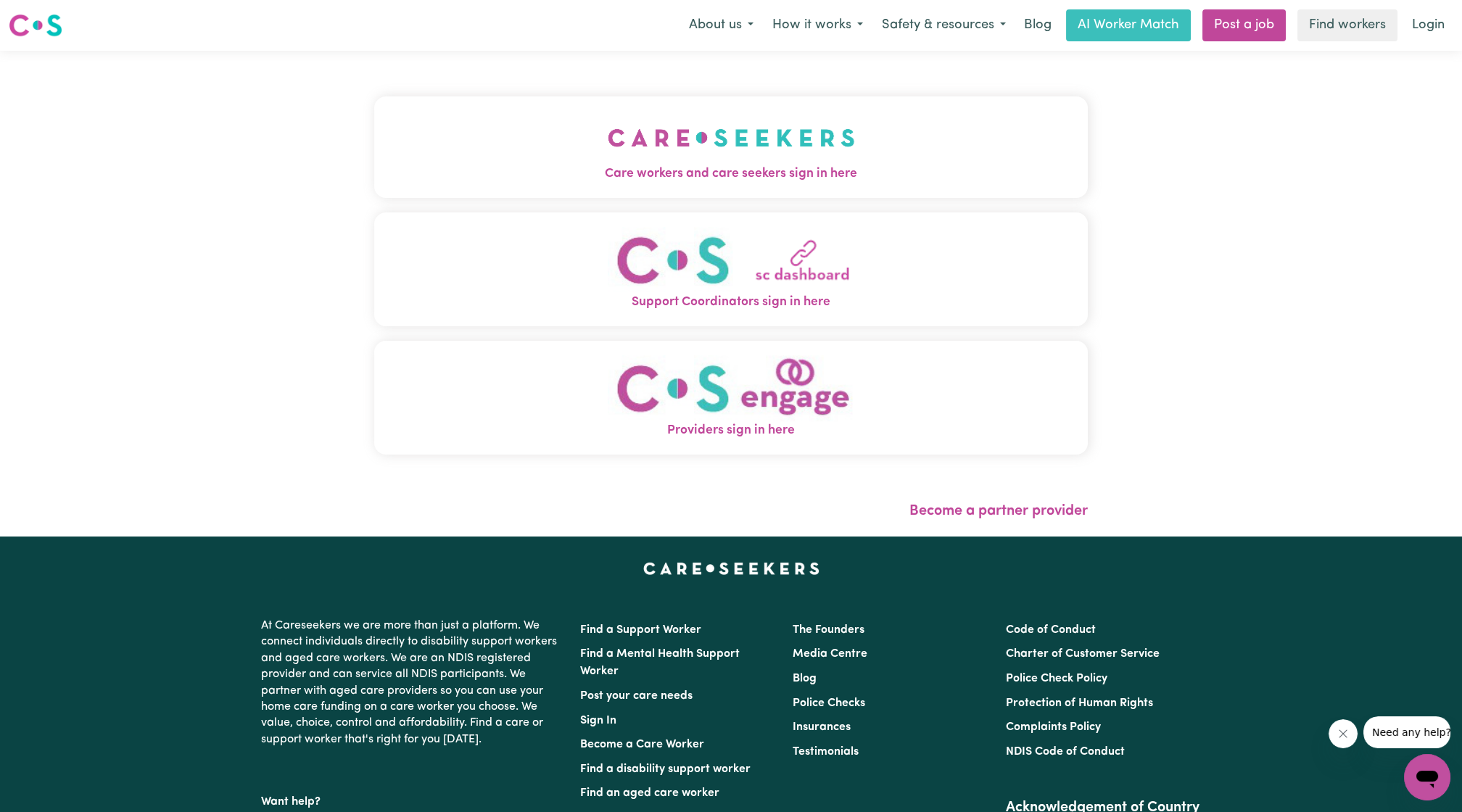
click at [801, 133] on button "Care workers and care seekers sign in here" at bounding box center [731, 147] width 714 height 102
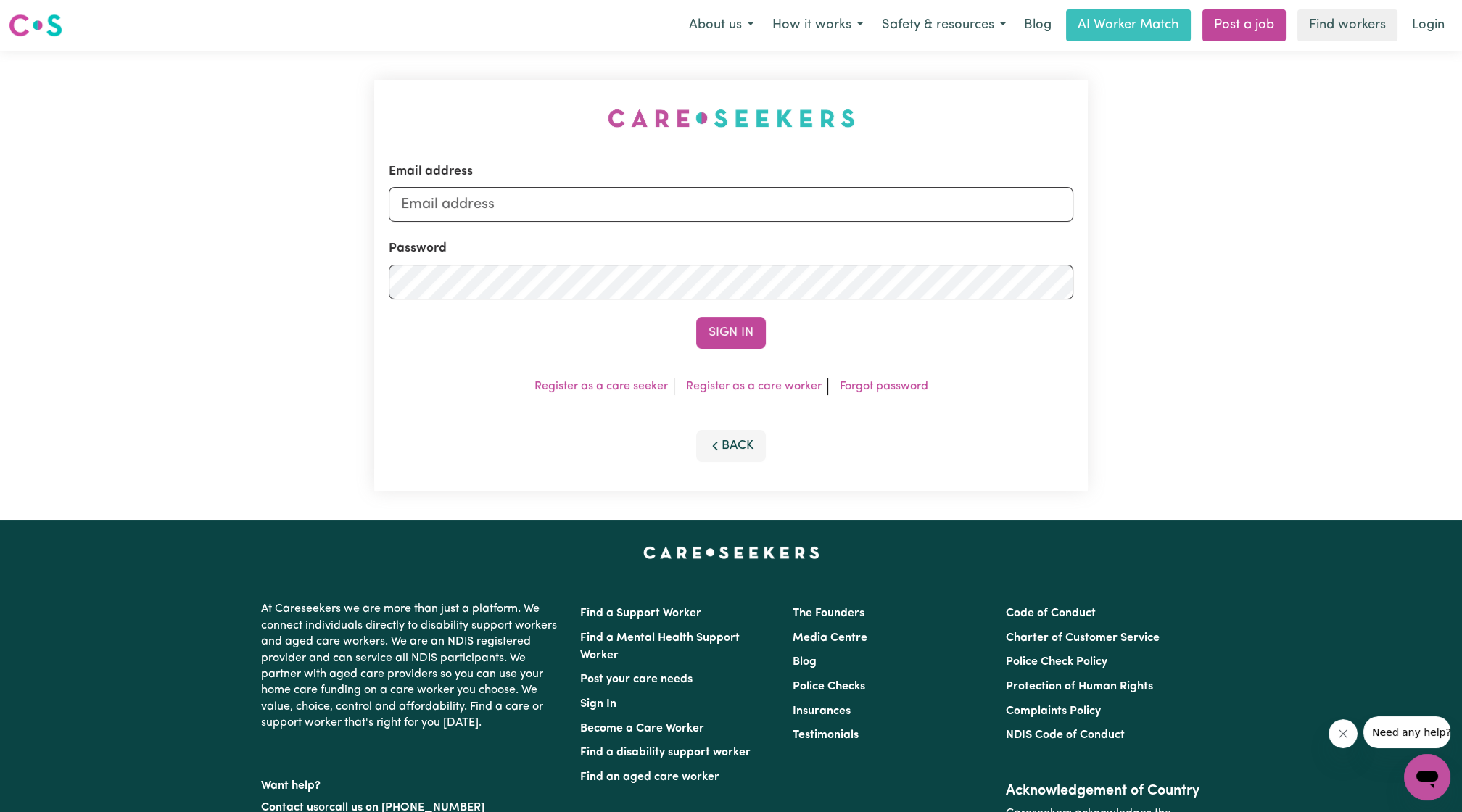
click at [723, 246] on div "Password" at bounding box center [731, 269] width 685 height 59
click at [697, 213] on input "Email address" at bounding box center [731, 204] width 685 height 35
drag, startPoint x: 479, startPoint y: 201, endPoint x: 805, endPoint y: 249, distance: 329.5
click at [805, 249] on form "Email address [EMAIL_ADDRESS][PERSON_NAME][DOMAIN_NAME] Password Sign In" at bounding box center [731, 256] width 685 height 186
type input "[EMAIL_ADDRESS][DOMAIN_NAME]"
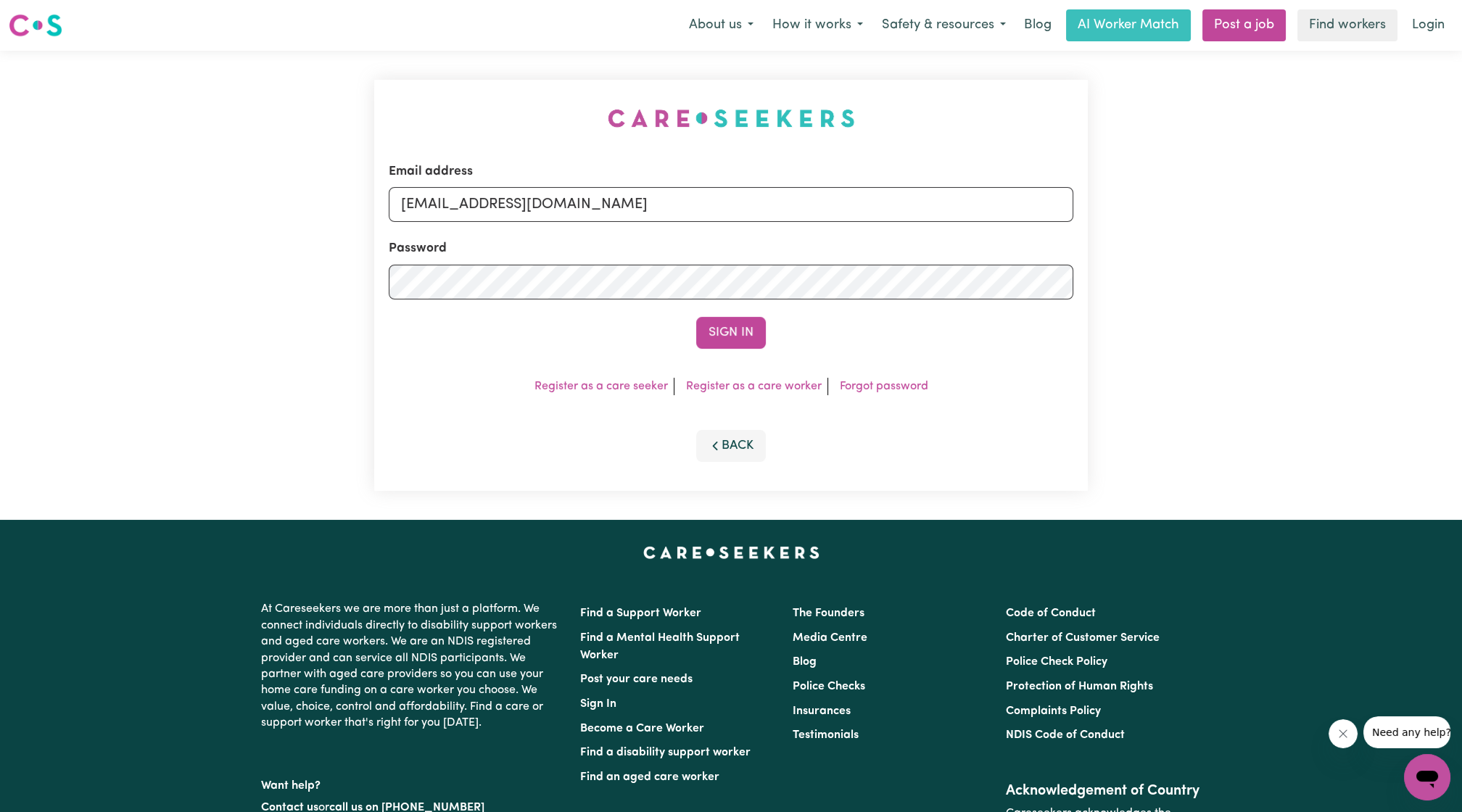
click at [697, 317] on button "Sign In" at bounding box center [731, 332] width 70 height 32
